Goal: Information Seeking & Learning: Learn about a topic

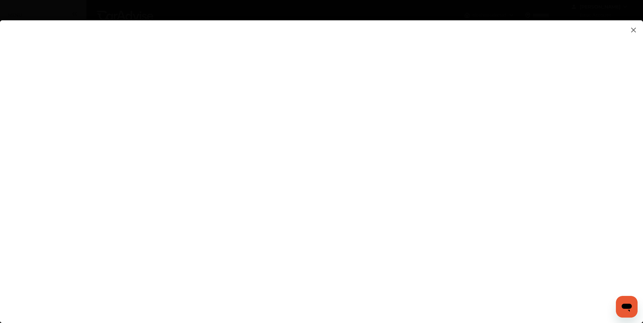
click at [533, 195] on flutter-view at bounding box center [321, 165] width 643 height 290
click at [635, 28] on img at bounding box center [634, 30] width 8 height 8
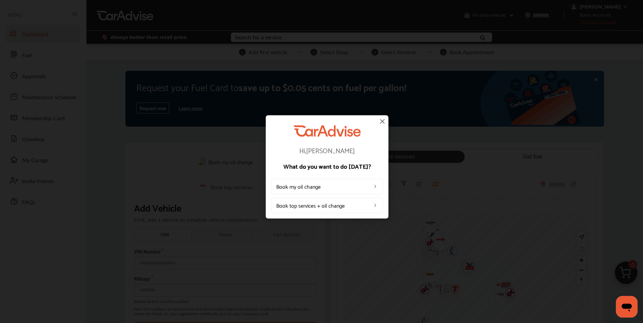
click at [381, 119] on img at bounding box center [382, 121] width 8 height 8
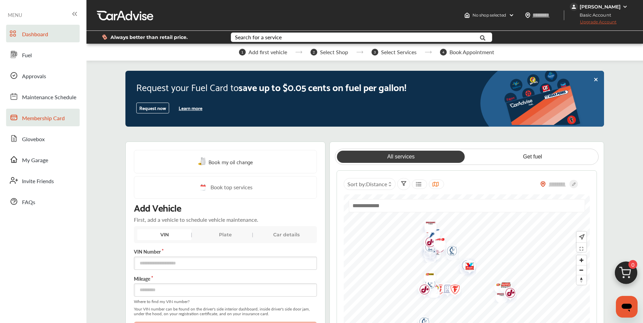
click at [47, 119] on span "Membership Card" at bounding box center [43, 118] width 43 height 9
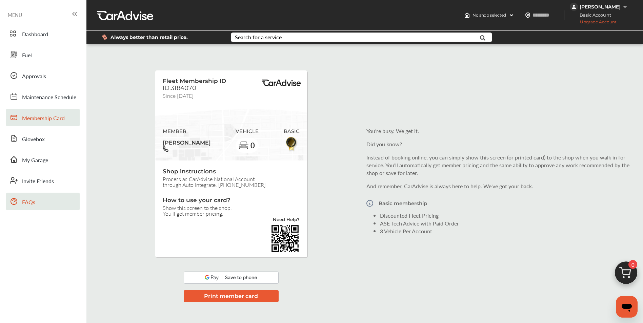
click at [29, 202] on span "FAQs" at bounding box center [28, 202] width 13 height 9
